Goal: Information Seeking & Learning: Learn about a topic

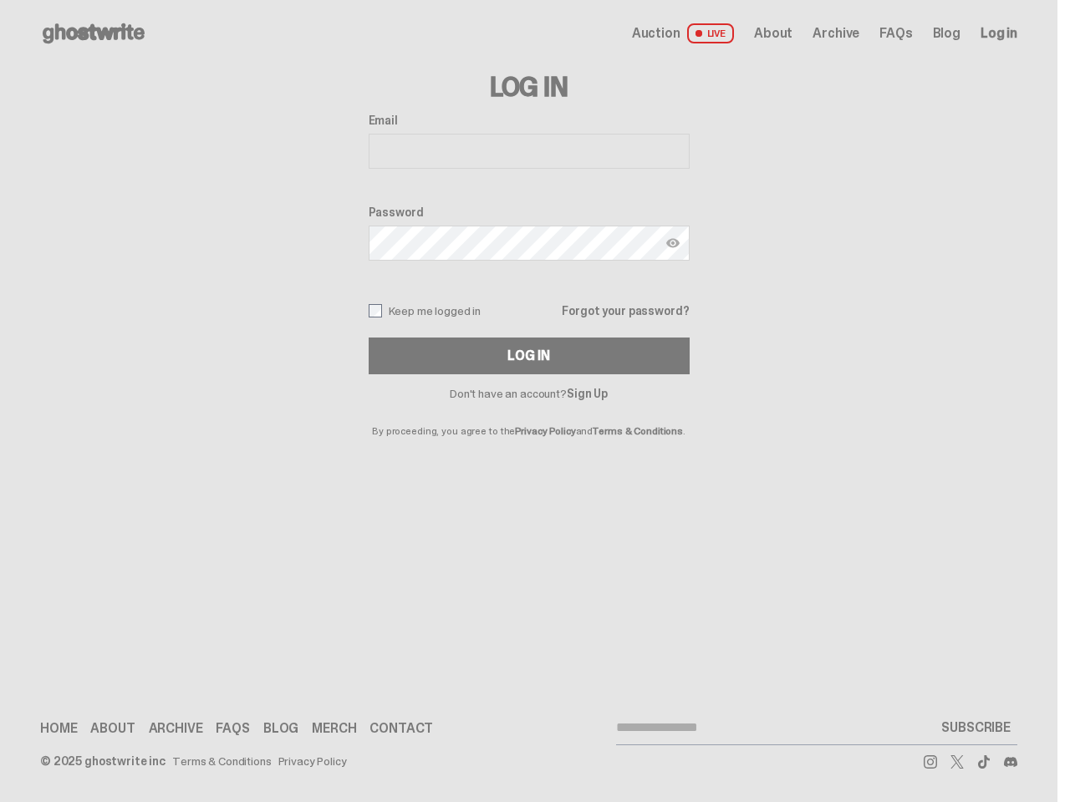
click at [527, 401] on p "By proceeding, you agree to the Privacy Policy and Terms & Conditions ." at bounding box center [529, 417] width 321 height 37
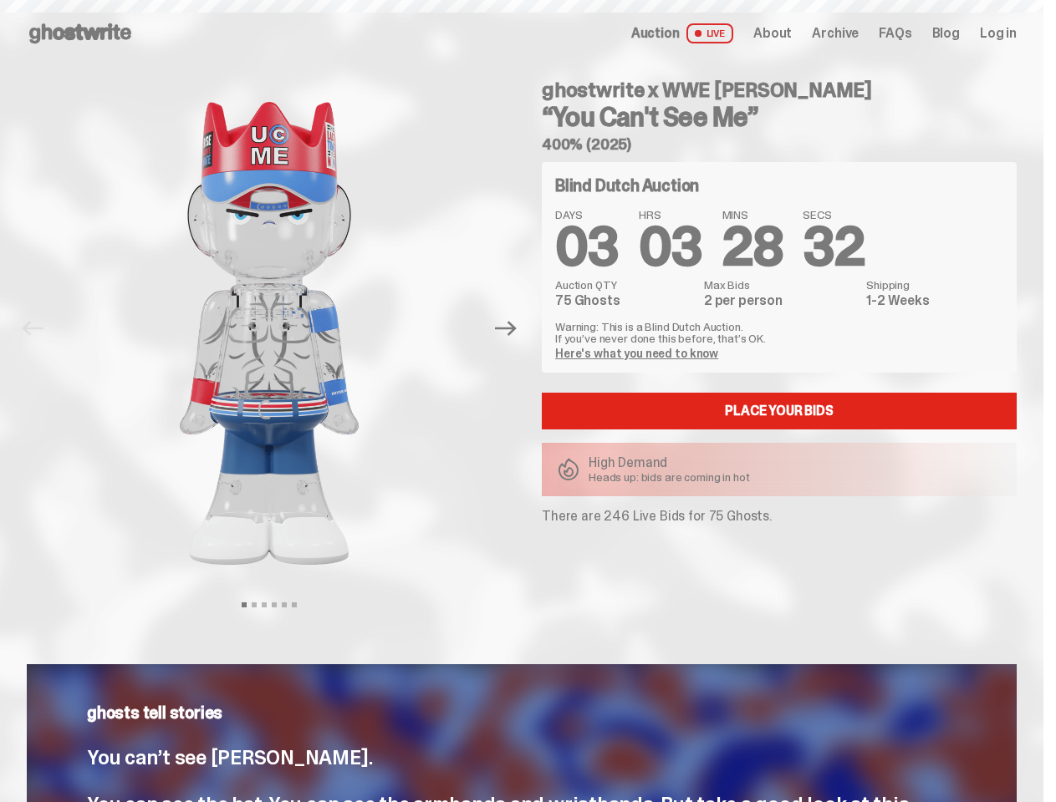
click at [527, 401] on div "ghostwrite x WWE [PERSON_NAME] “You Can't See Me” 400% (2025) Blind Dutch Aucti…" at bounding box center [768, 329] width 495 height 524
click at [279, 328] on img at bounding box center [269, 333] width 426 height 533
click at [512, 328] on icon "Next" at bounding box center [506, 329] width 22 height 15
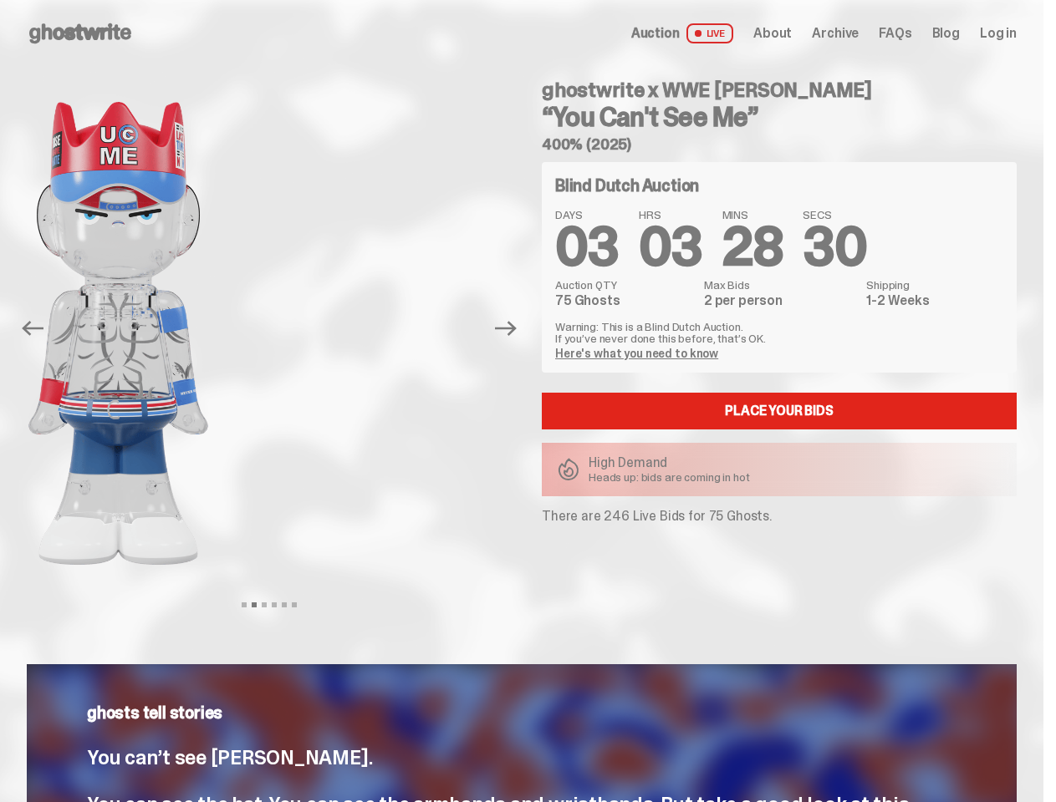
click at [0, 85] on div "ghostwrite x WWE [PERSON_NAME] “You Can't See Me” 400% (2025) Previous Next Vie…" at bounding box center [521, 345] width 1043 height 557
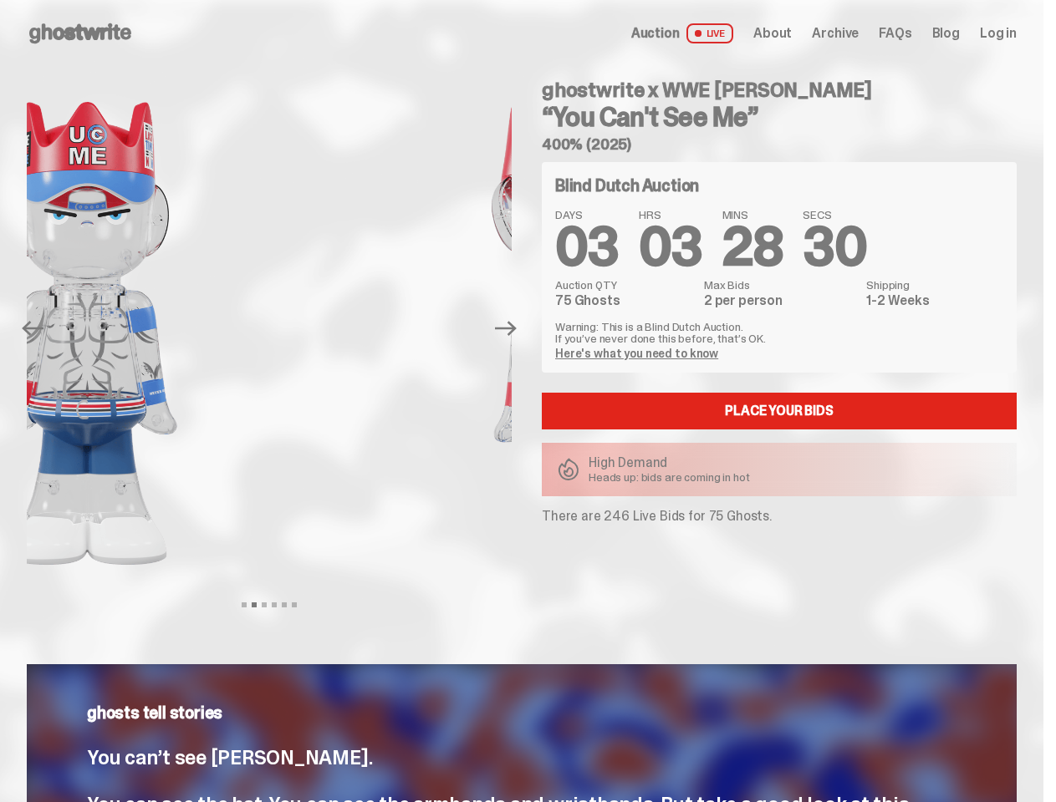
click at [638, 354] on link "Here's what you need to know" at bounding box center [636, 353] width 163 height 15
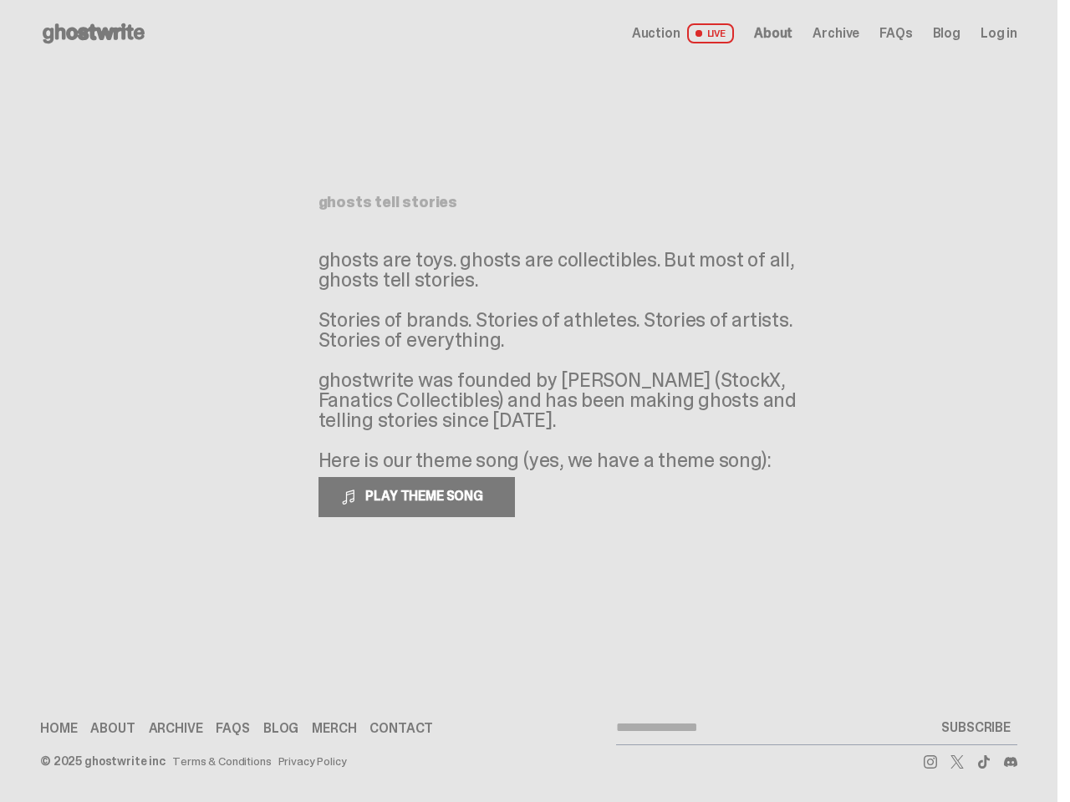
click at [527, 401] on p "ghosts are toys. ghosts are collectibles. But most of all, ghosts tell stories.…" at bounding box center [568, 360] width 501 height 221
